Goal: Book appointment/travel/reservation

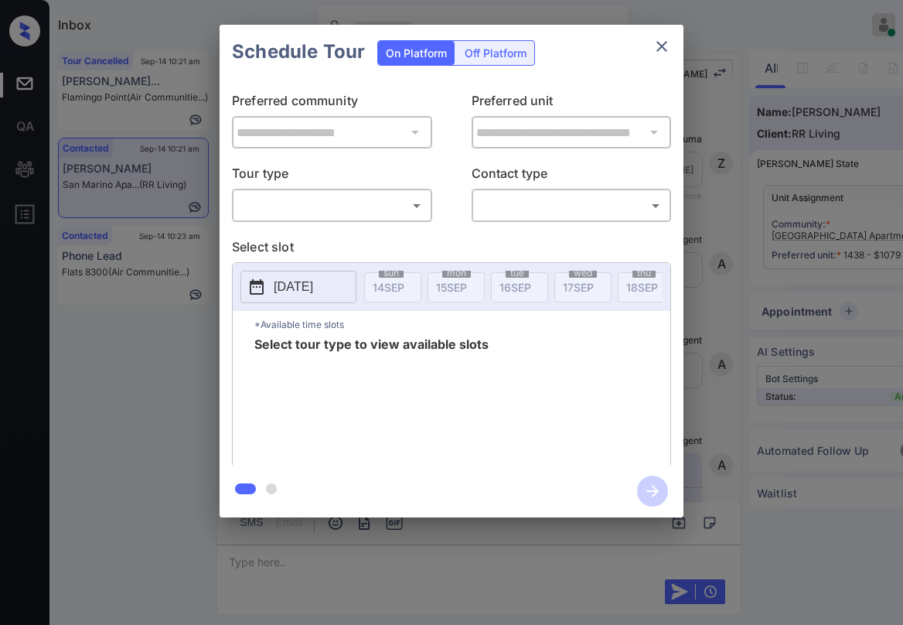
scroll to position [2295, 0]
click at [386, 196] on body "Inbox [PERSON_NAME] Online Set yourself offline Set yourself on break Profile S…" at bounding box center [451, 312] width 903 height 625
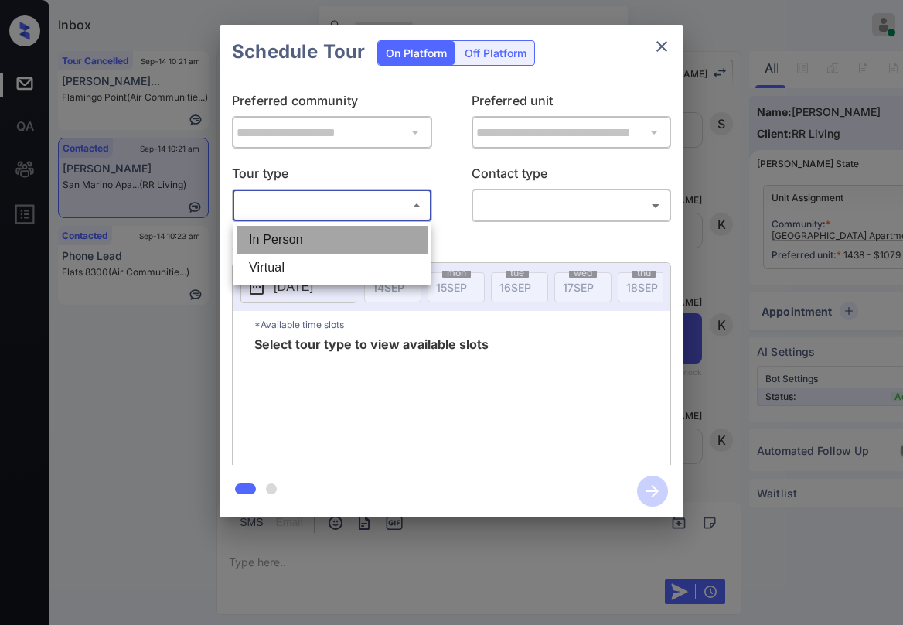
click at [336, 236] on li "In Person" at bounding box center [332, 240] width 191 height 28
type input "********"
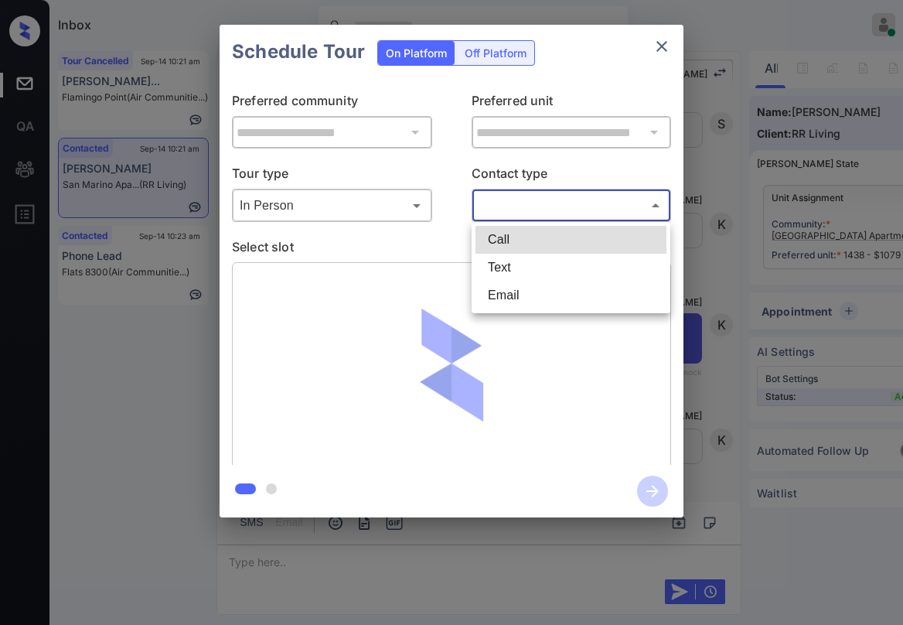
click at [524, 212] on body "Inbox [PERSON_NAME] Online Set yourself offline Set yourself on break Profile S…" at bounding box center [451, 312] width 903 height 625
click at [519, 269] on li "Text" at bounding box center [570, 268] width 191 height 28
type input "****"
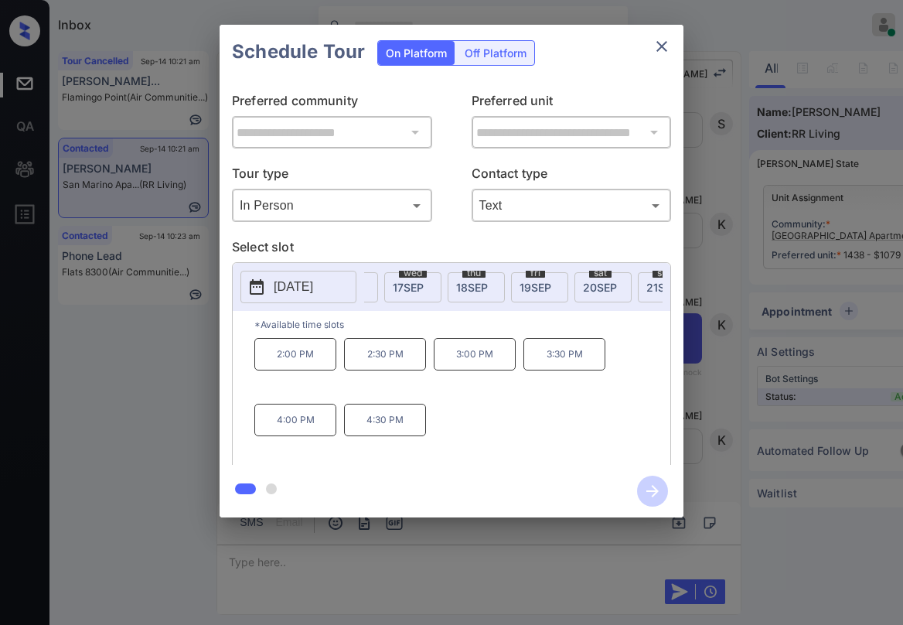
scroll to position [0, 193]
click at [572, 285] on span "[DATE]" at bounding box center [578, 287] width 34 height 13
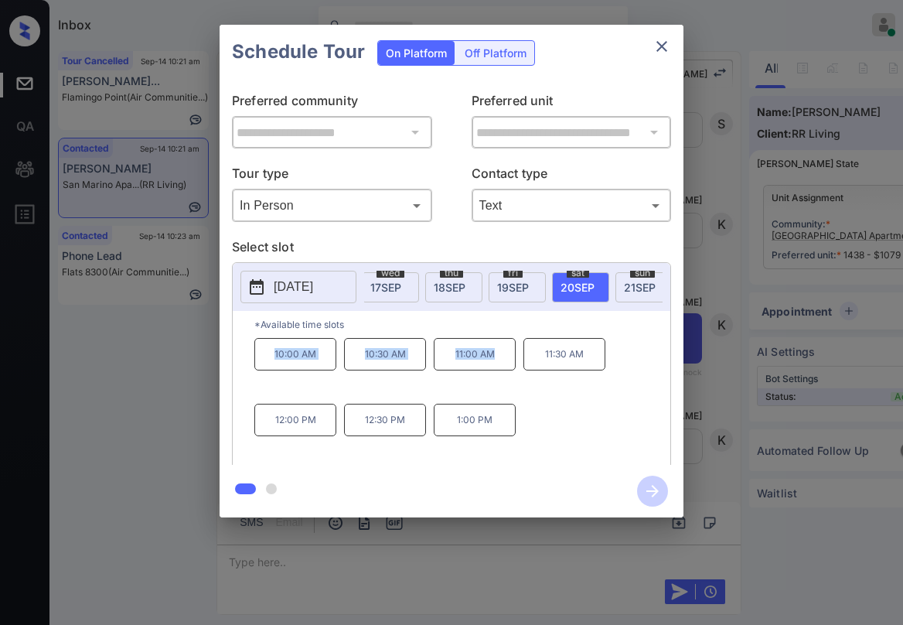
drag, startPoint x: 274, startPoint y: 361, endPoint x: 506, endPoint y: 357, distance: 232.0
click at [503, 357] on div "10:00 AM 10:30 AM 11:00 AM 11:30 AM 12:00 PM 12:30 PM 1:00 PM" at bounding box center [462, 400] width 416 height 124
copy div "10:00 AM 10:30 AM 11:00 AM"
click at [662, 41] on icon "close" at bounding box center [662, 46] width 19 height 19
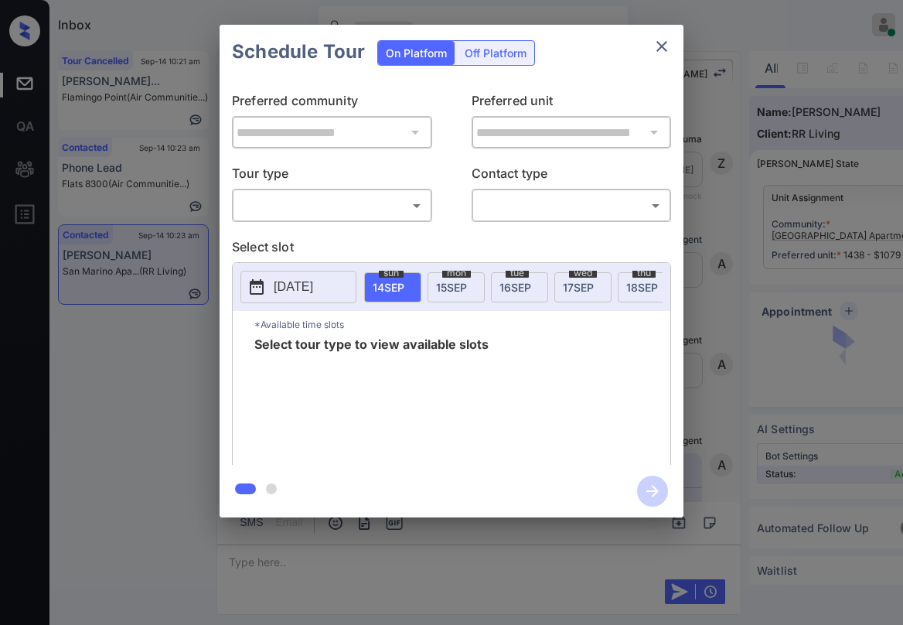
scroll to position [2435, 0]
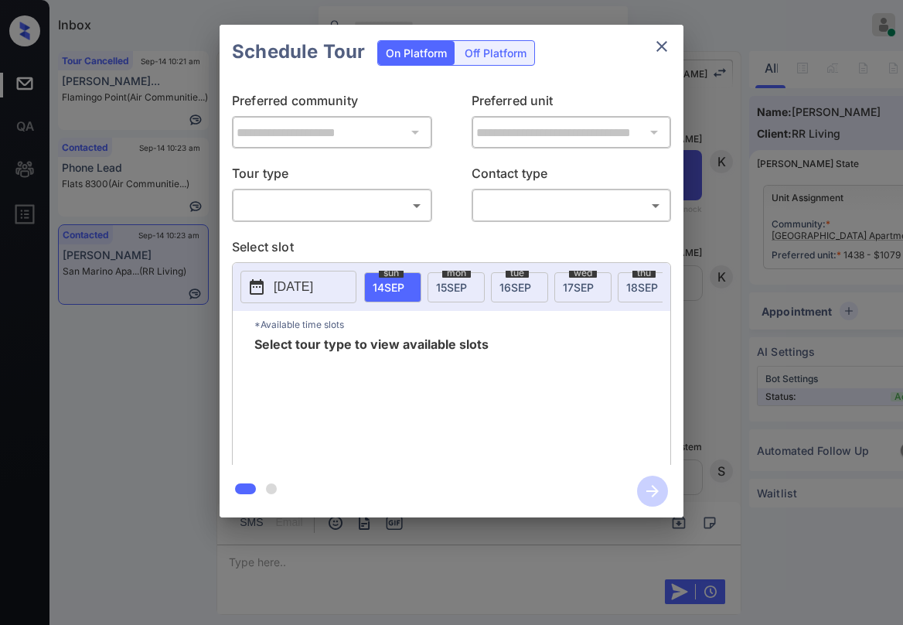
click at [322, 213] on body "Inbox [PERSON_NAME] Online Set yourself offline Set yourself on break Profile S…" at bounding box center [451, 312] width 903 height 625
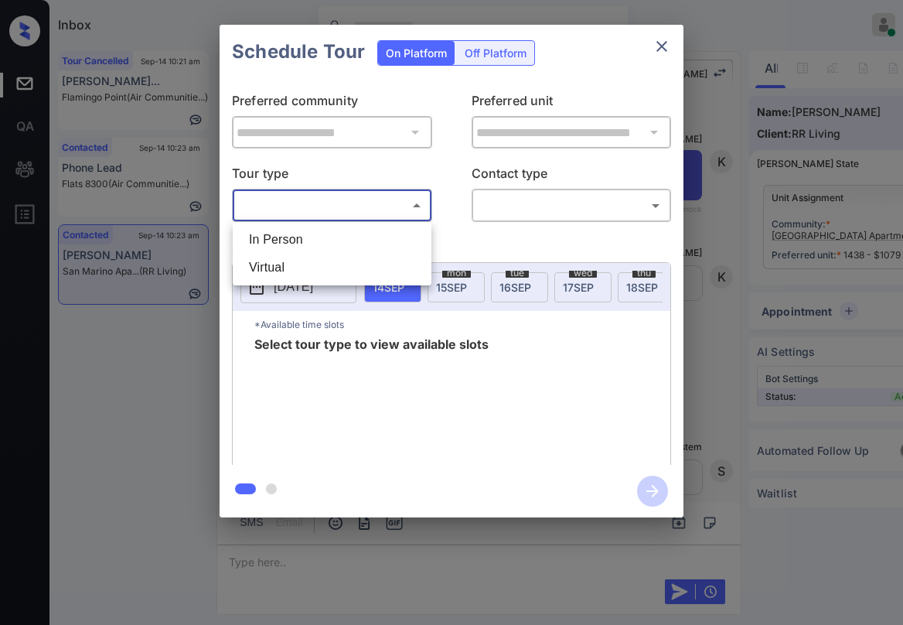
click at [314, 240] on li "In Person" at bounding box center [332, 240] width 191 height 28
type input "********"
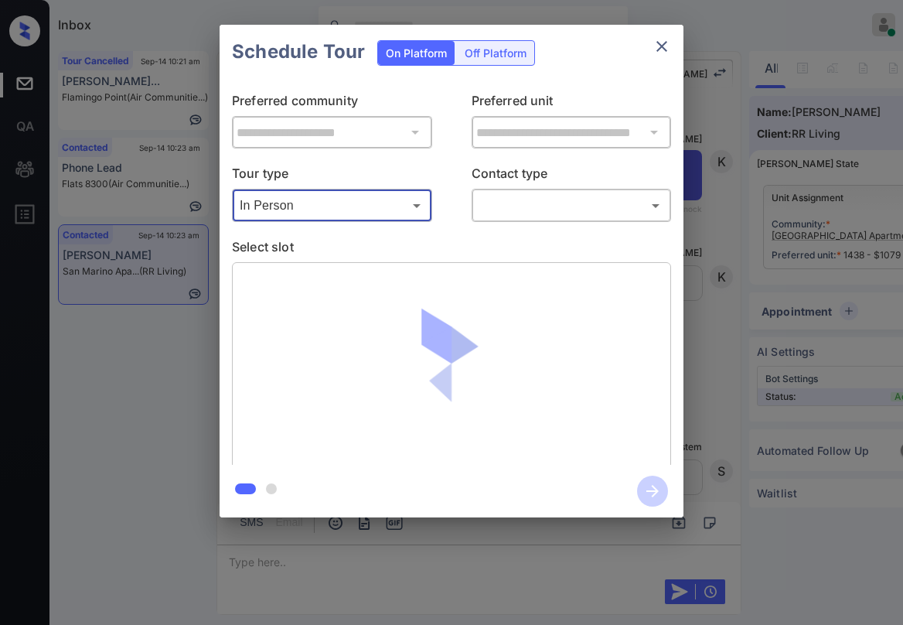
click at [504, 211] on body "Inbox [PERSON_NAME] Online Set yourself offline Set yourself on break Profile S…" at bounding box center [451, 312] width 903 height 625
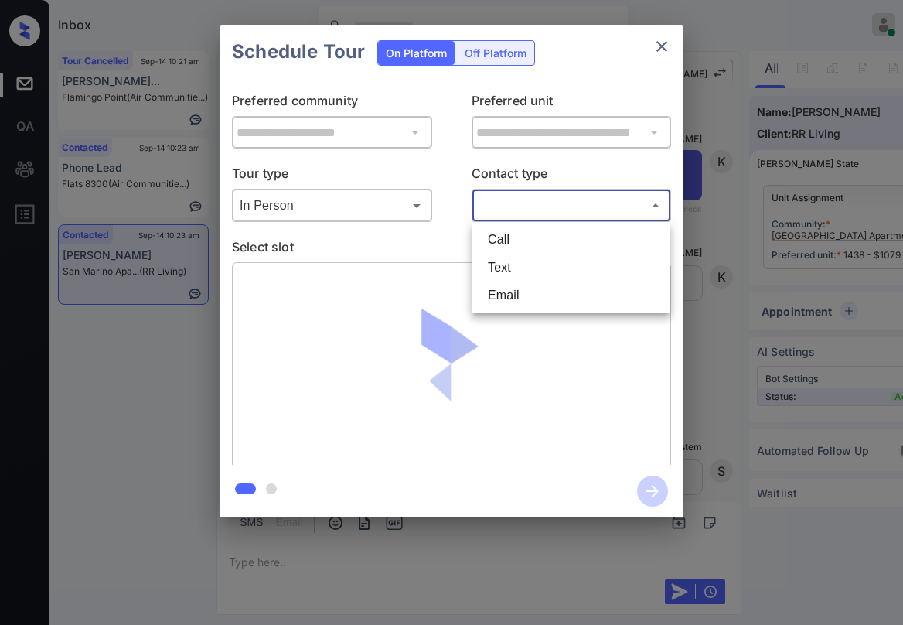
click at [503, 268] on li "Text" at bounding box center [570, 268] width 191 height 28
type input "****"
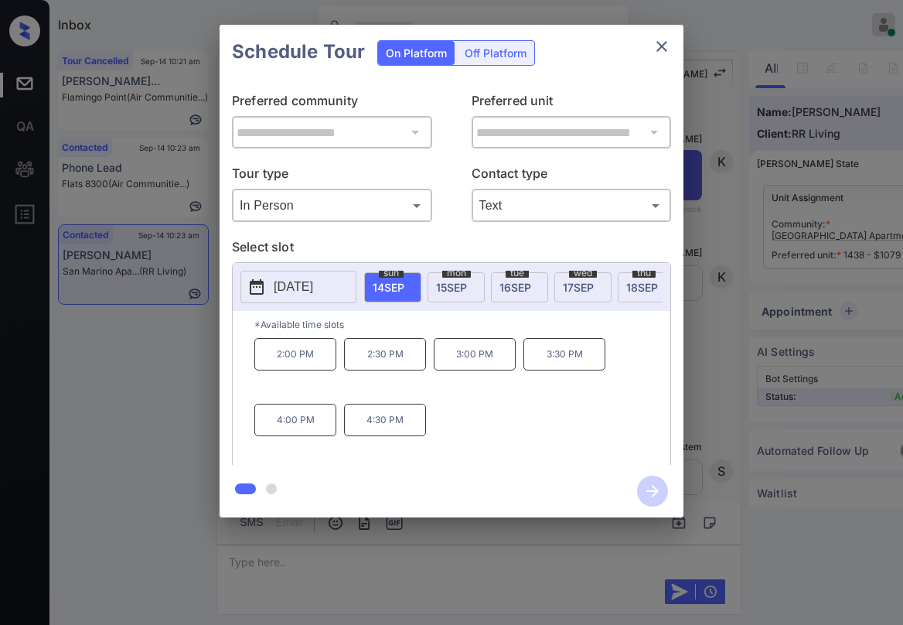
scroll to position [0, 124]
click at [531, 289] on span "18 SEP" at bounding box center [518, 287] width 32 height 13
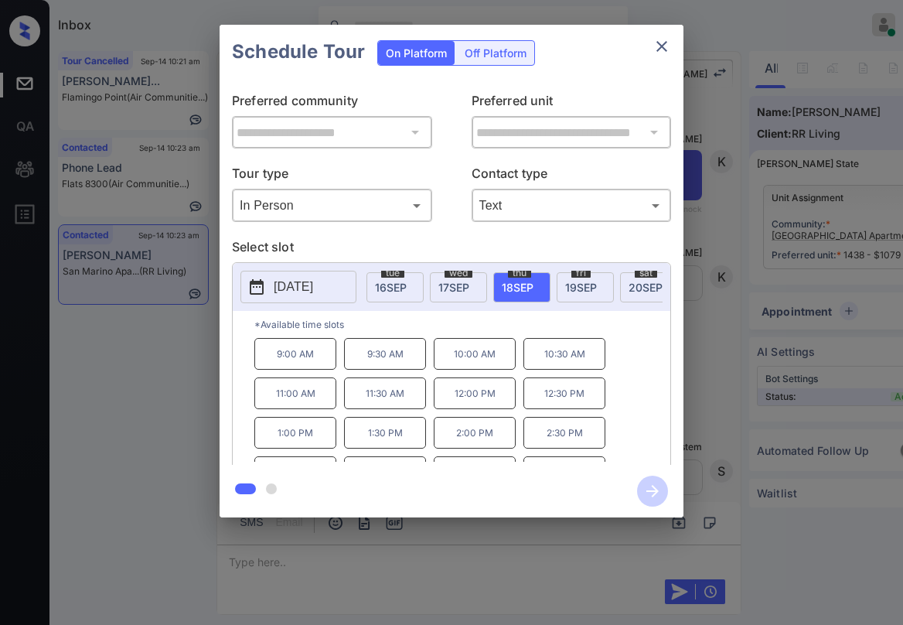
click at [625, 285] on div "sat 20 SEP" at bounding box center [648, 287] width 57 height 30
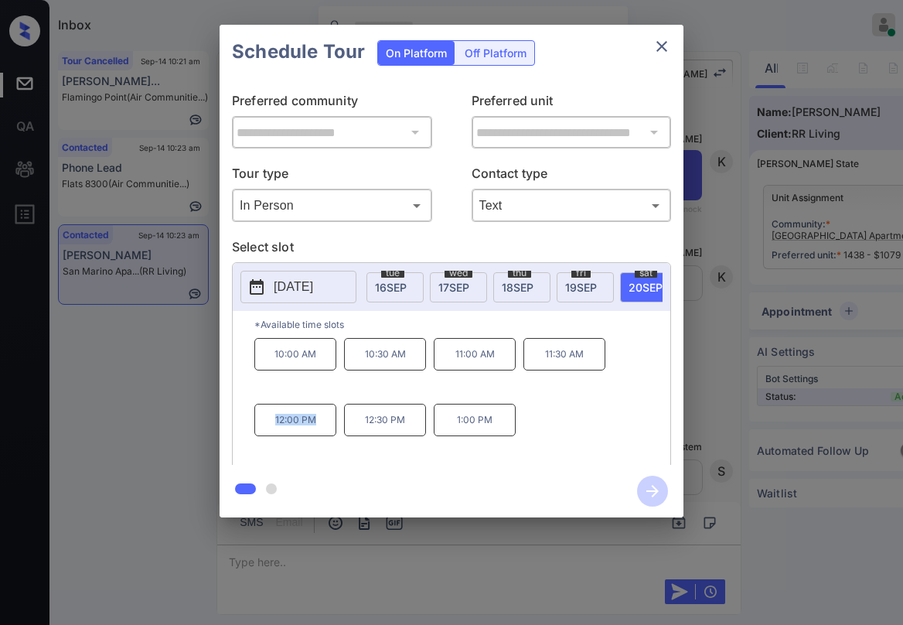
drag, startPoint x: 275, startPoint y: 425, endPoint x: 349, endPoint y: 425, distance: 74.2
click at [332, 432] on p "12:00 PM" at bounding box center [295, 420] width 82 height 32
copy p "12:00 PM"
click at [670, 46] on icon "close" at bounding box center [662, 46] width 19 height 19
